Goal: Communication & Community: Answer question/provide support

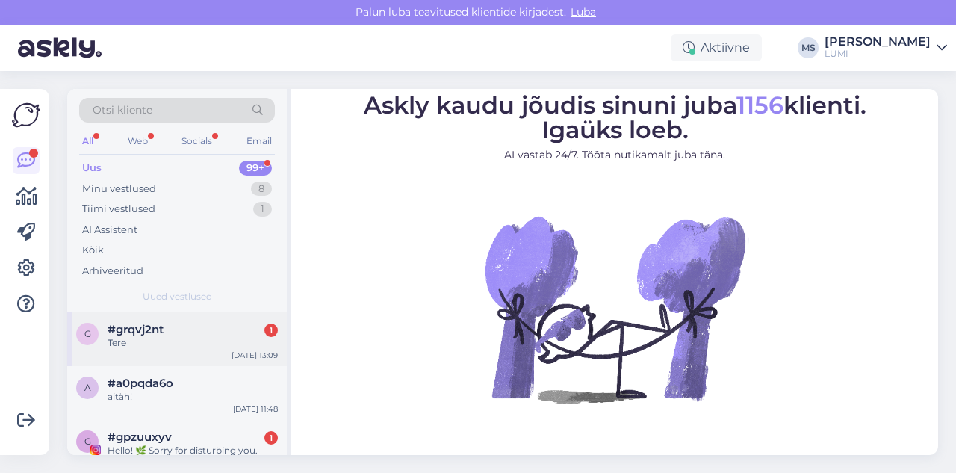
click at [152, 333] on span "#grqvj2nt" at bounding box center [136, 329] width 56 height 13
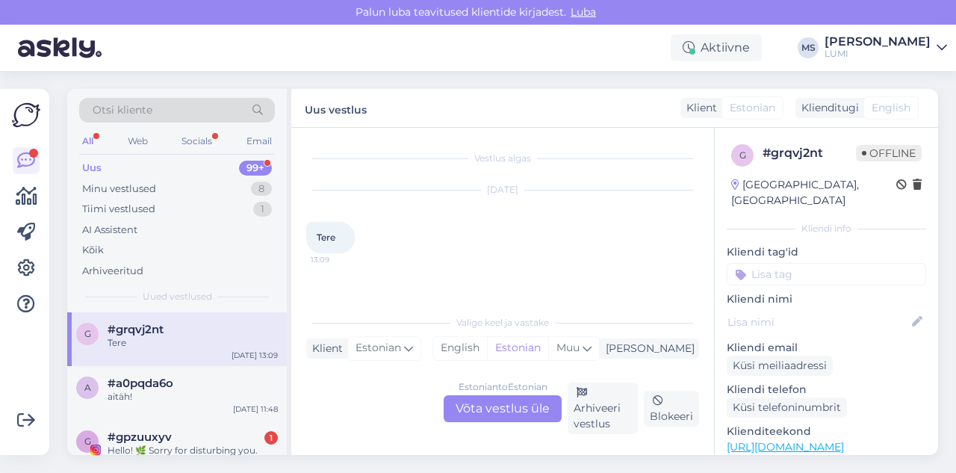
click at [492, 409] on div "Estonian to Estonian Võta vestlus üle" at bounding box center [503, 408] width 118 height 27
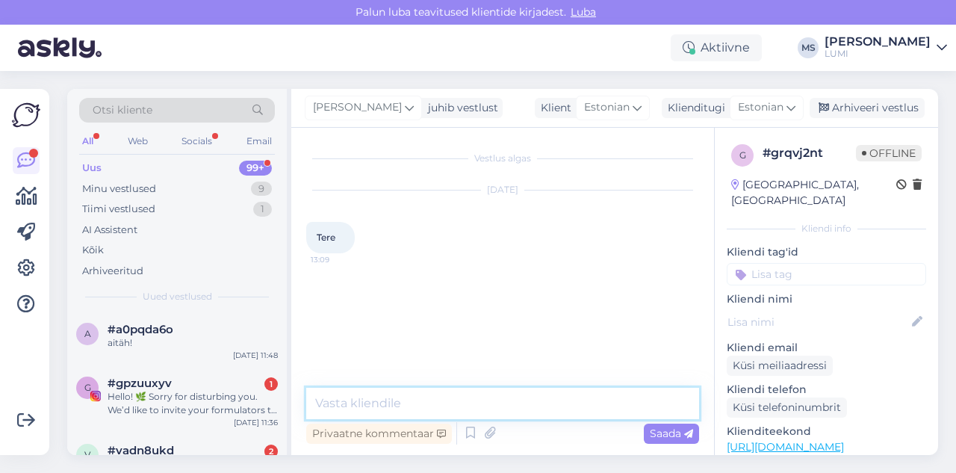
click at [494, 402] on textarea at bounding box center [502, 403] width 393 height 31
type textarea "Tere!"
